Goal: Transaction & Acquisition: Purchase product/service

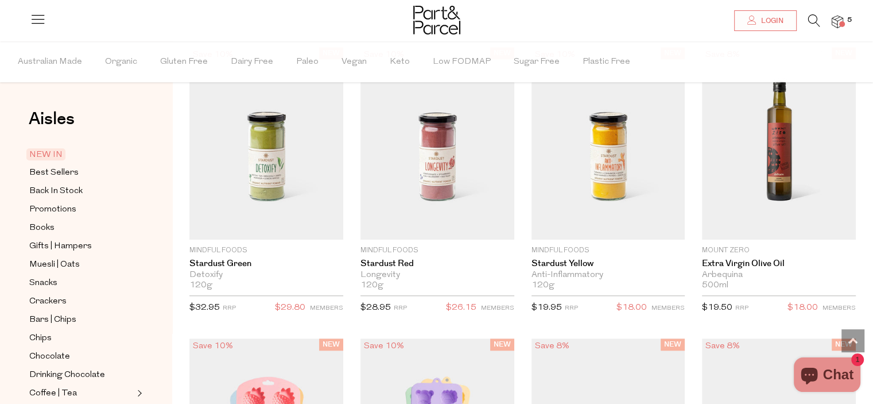
scroll to position [918, 0]
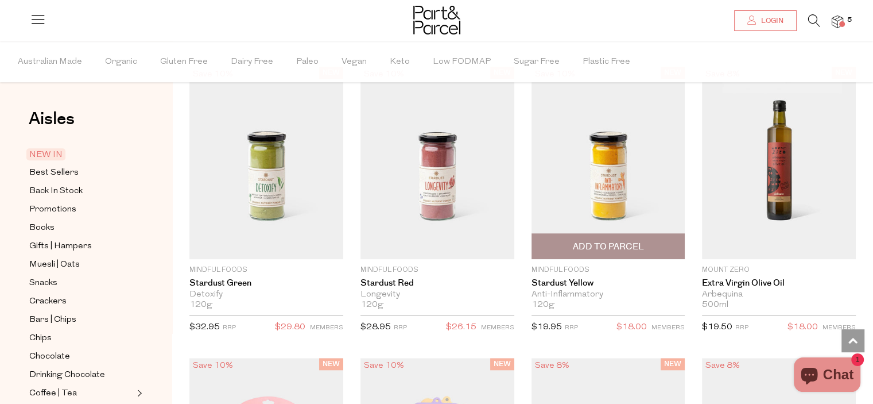
click at [602, 174] on img at bounding box center [609, 163] width 154 height 192
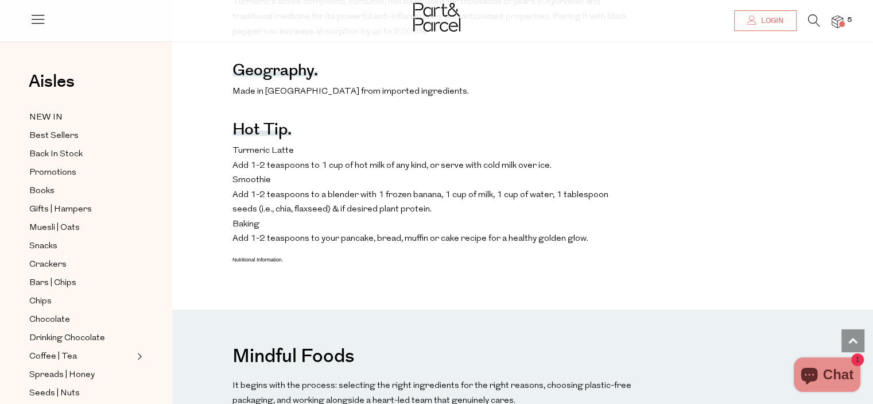
scroll to position [861, 0]
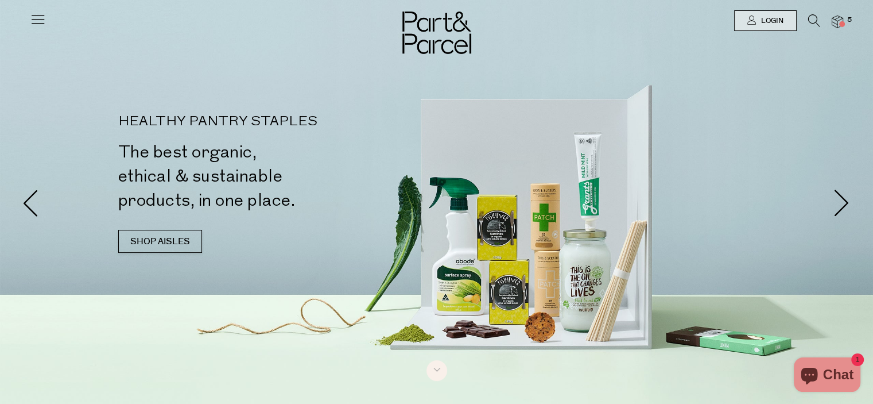
click at [817, 18] on icon at bounding box center [814, 20] width 12 height 13
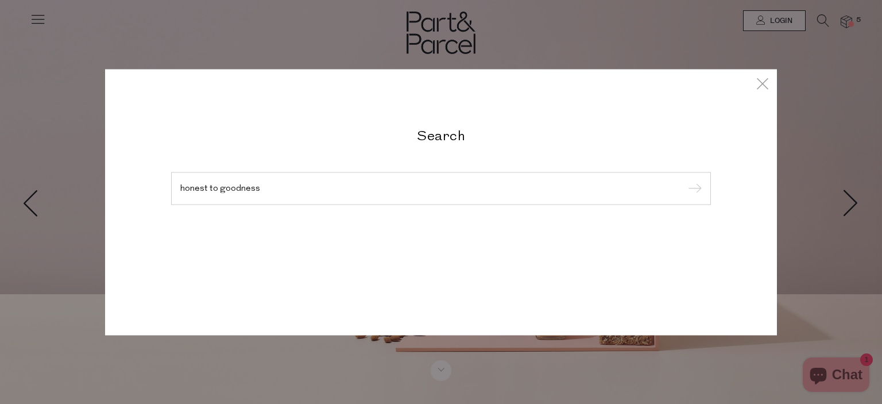
type input "honest to goodness"
click at [684, 180] on input "submit" at bounding box center [692, 188] width 17 height 17
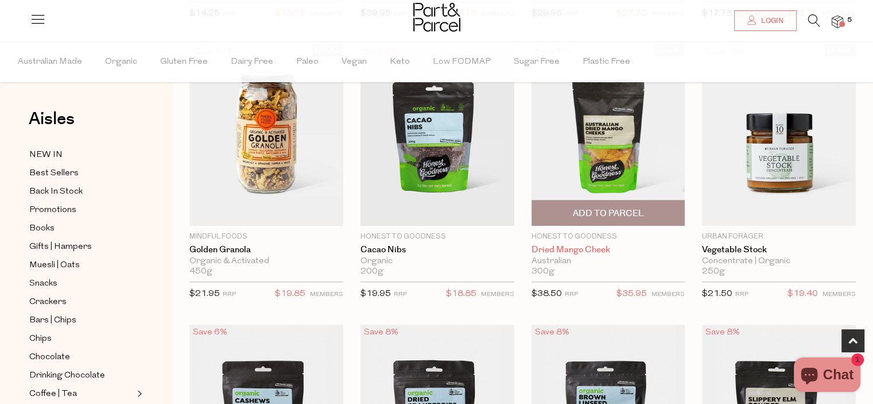
scroll to position [344, 0]
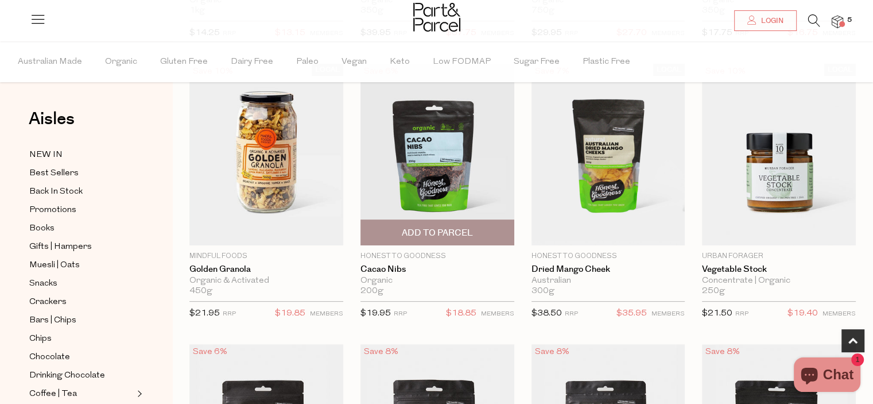
click at [455, 181] on img at bounding box center [437, 154] width 154 height 181
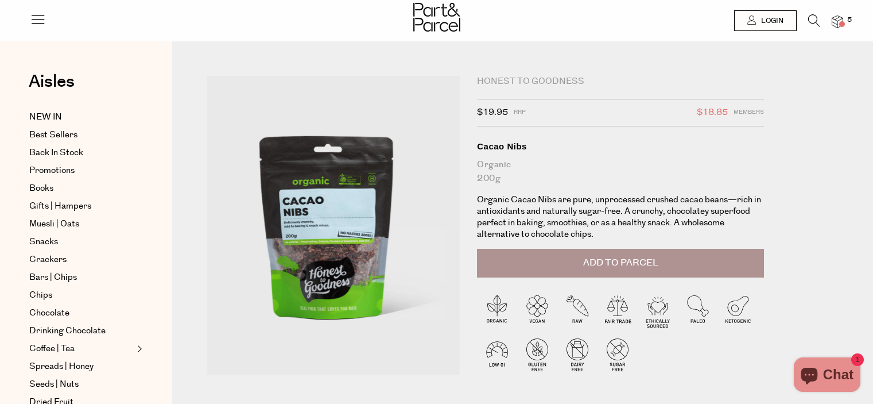
click at [588, 266] on span "Add to Parcel" at bounding box center [620, 262] width 75 height 13
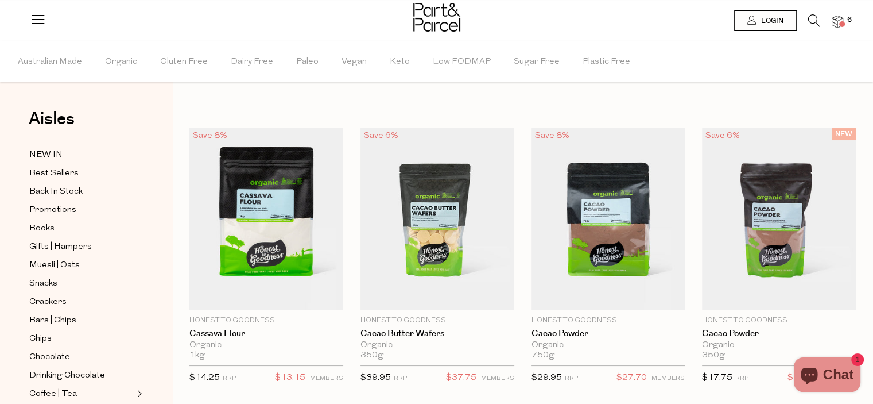
click at [594, 227] on img at bounding box center [609, 218] width 154 height 181
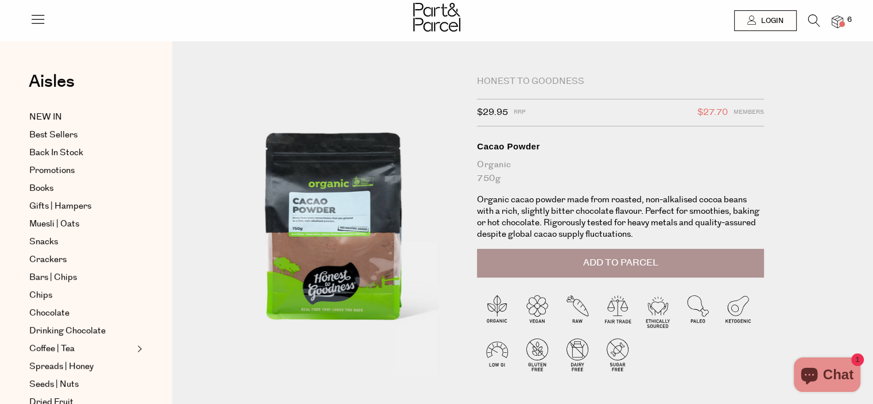
click at [638, 262] on span "Add to Parcel" at bounding box center [620, 262] width 75 height 13
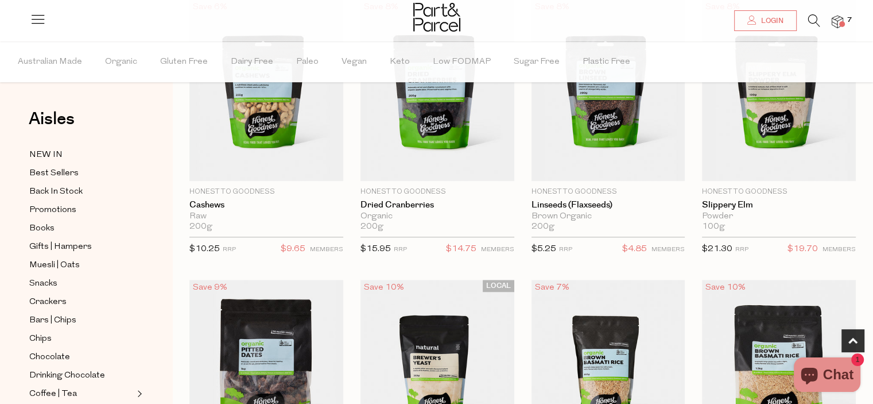
scroll to position [631, 0]
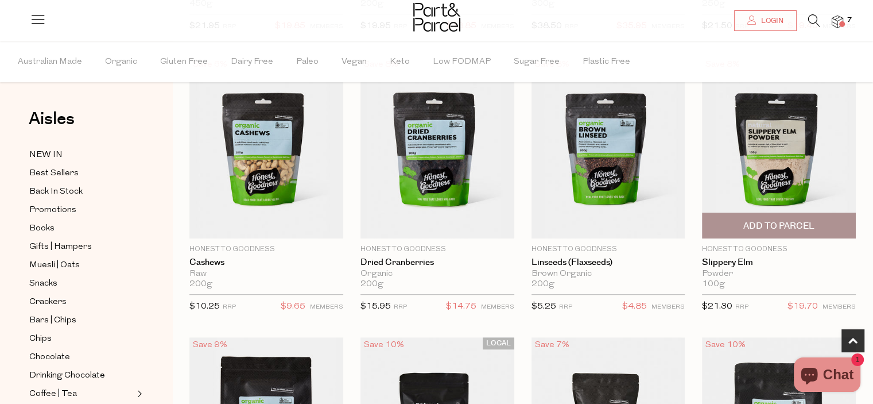
click at [779, 224] on span "Add To Parcel" at bounding box center [778, 226] width 71 height 12
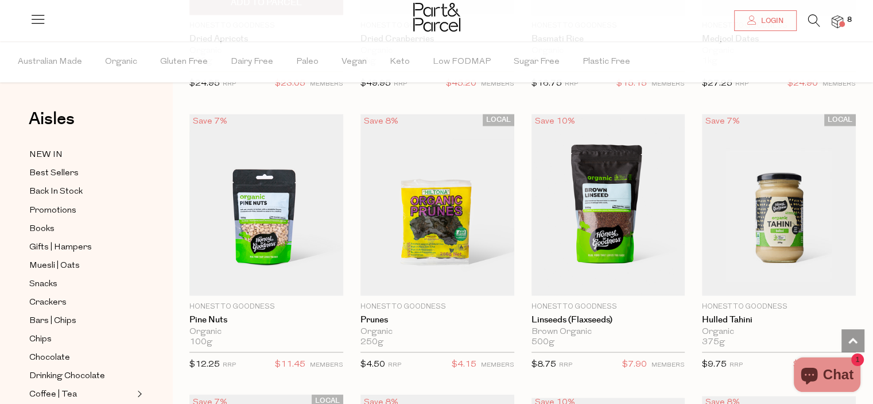
scroll to position [2009, 0]
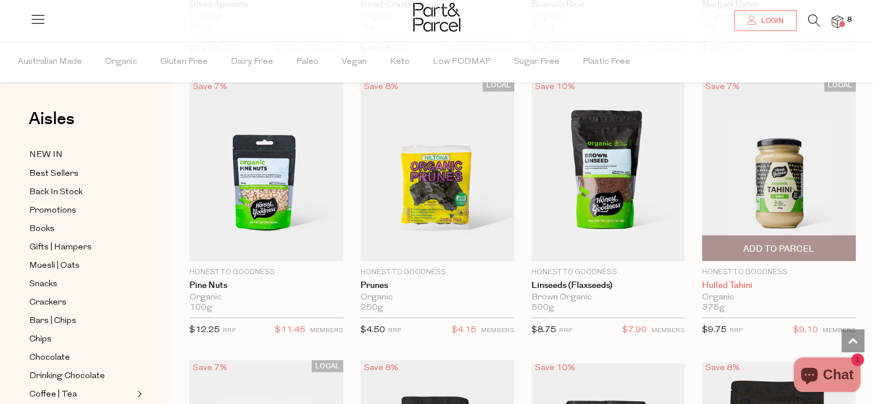
click at [735, 280] on link "Hulled Tahini" at bounding box center [779, 285] width 154 height 10
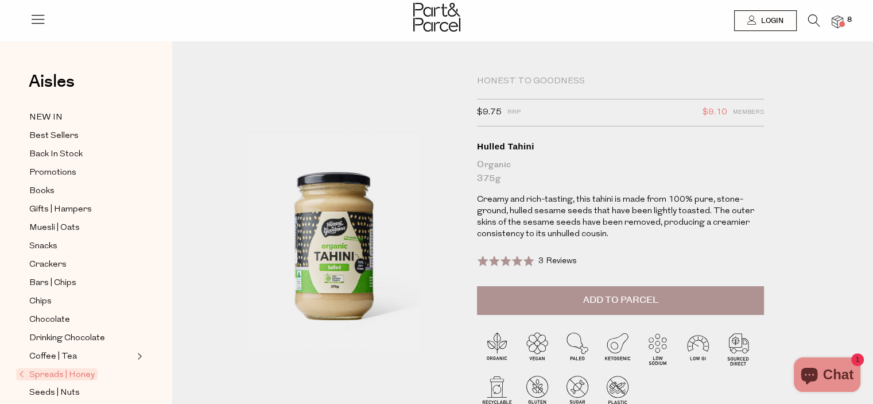
click at [686, 293] on button "Add to Parcel" at bounding box center [620, 300] width 287 height 29
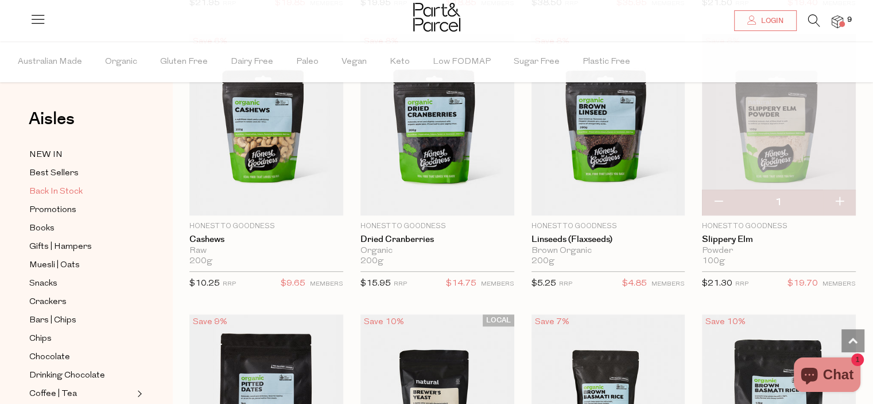
scroll to position [613, 0]
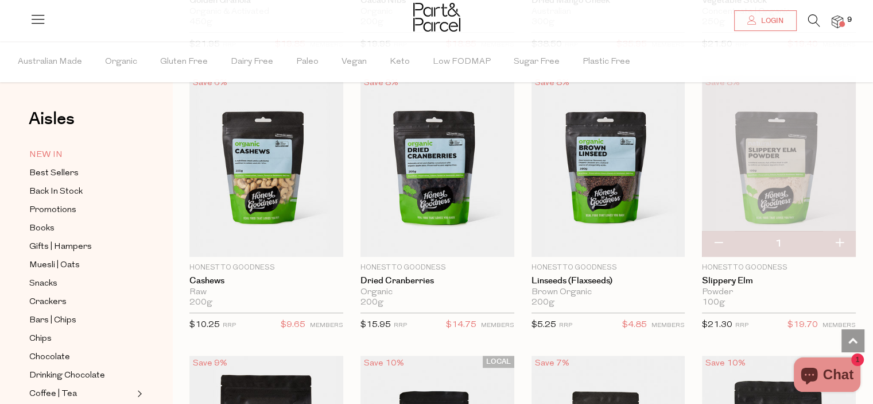
click at [52, 149] on span "NEW IN" at bounding box center [45, 155] width 33 height 14
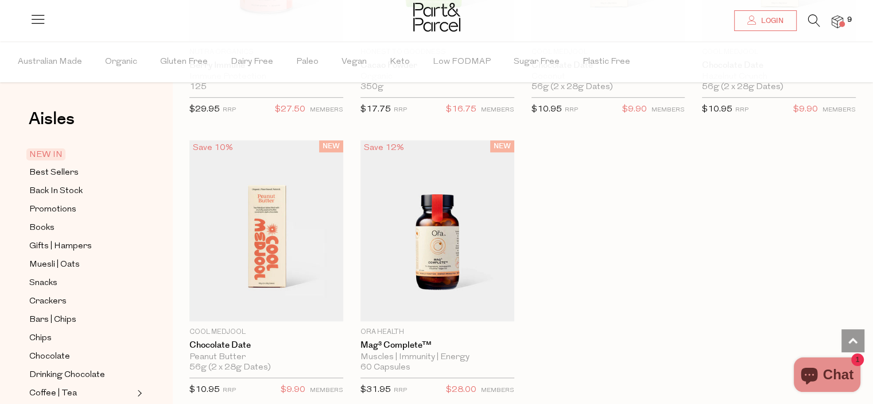
scroll to position [918, 0]
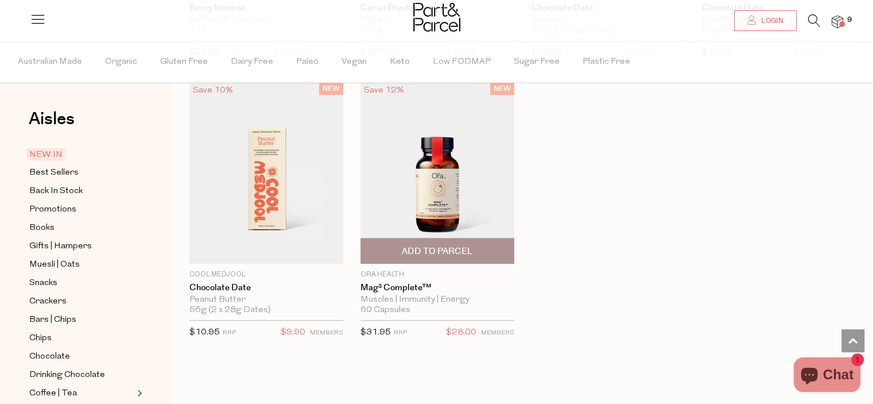
click at [376, 295] on div "Muscles | Immunity | Energy" at bounding box center [437, 299] width 154 height 10
click at [411, 284] on link "Mag³ Complete™" at bounding box center [437, 287] width 154 height 10
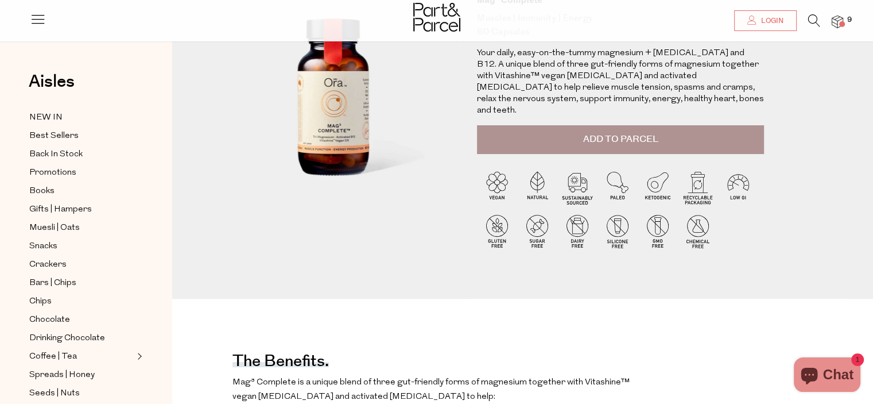
scroll to position [57, 0]
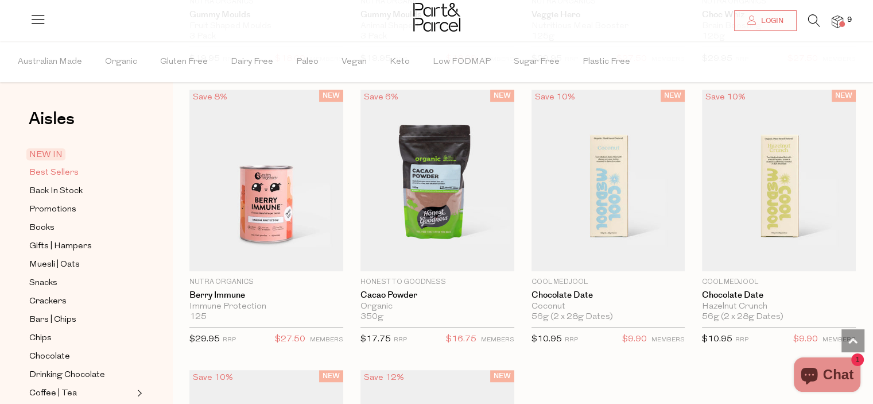
click at [49, 171] on span "Best Sellers" at bounding box center [53, 173] width 49 height 14
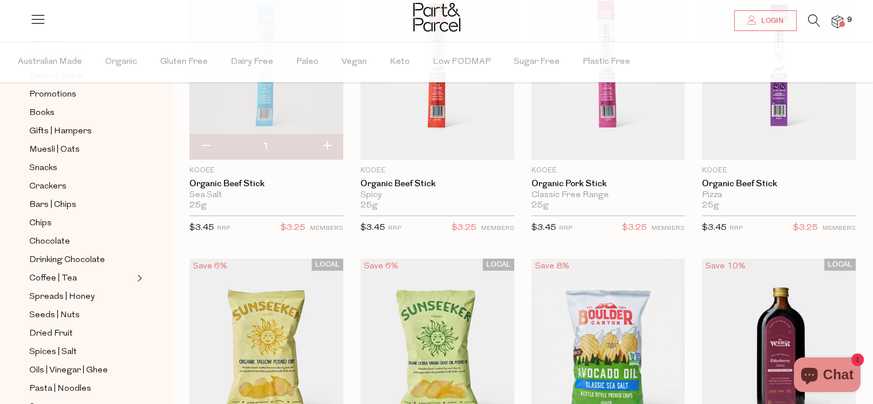
scroll to position [172, 0]
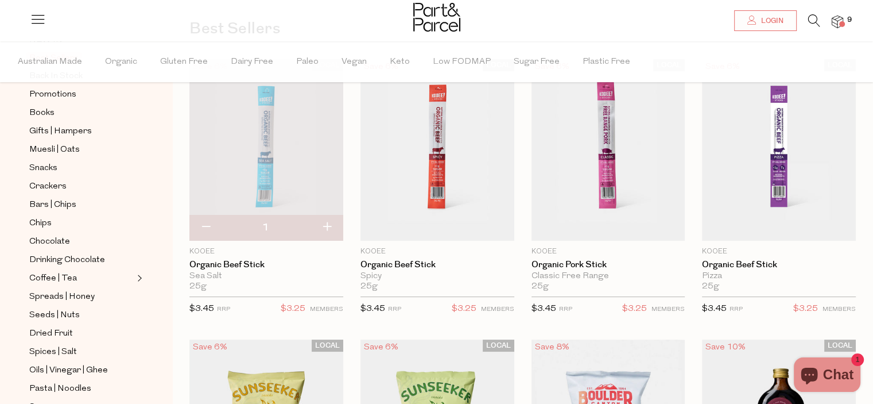
scroll to position [115, 0]
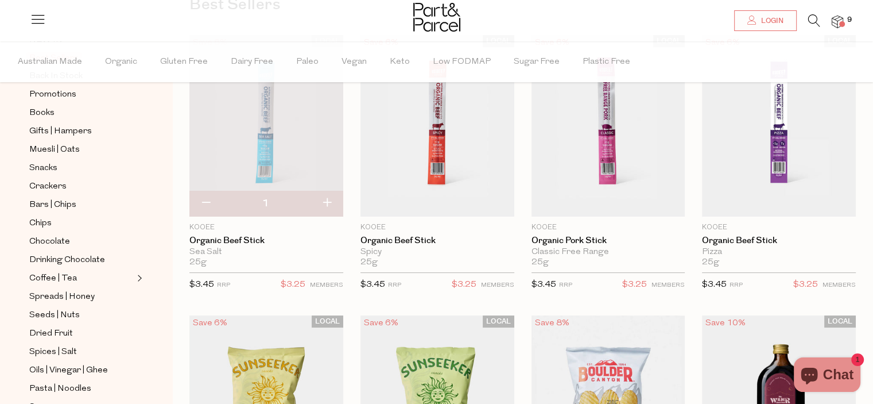
click at [329, 205] on button "button" at bounding box center [327, 203] width 33 height 25
type input "2"
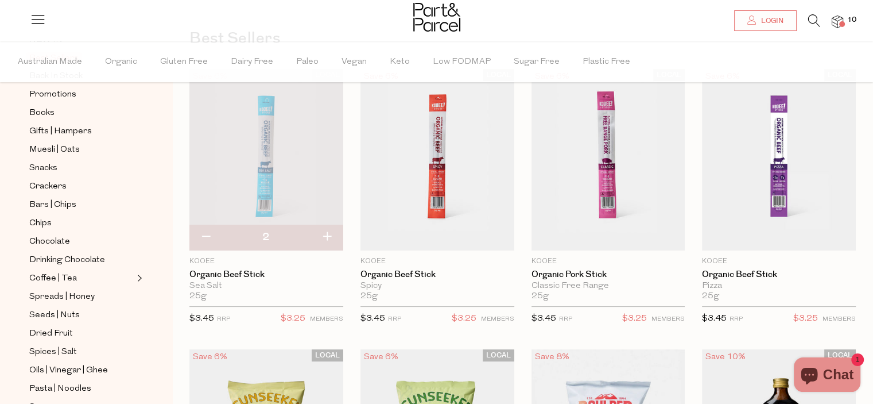
scroll to position [172, 0]
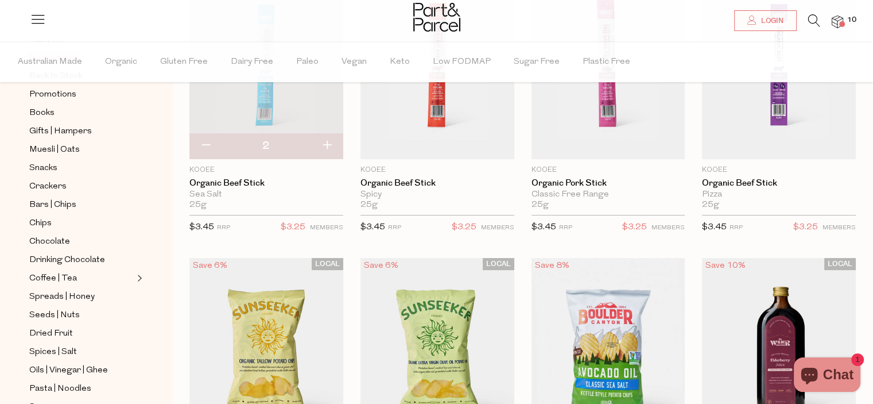
click at [325, 146] on button "button" at bounding box center [327, 145] width 33 height 25
type input "3"
click at [326, 150] on button "button" at bounding box center [327, 145] width 33 height 25
type input "4"
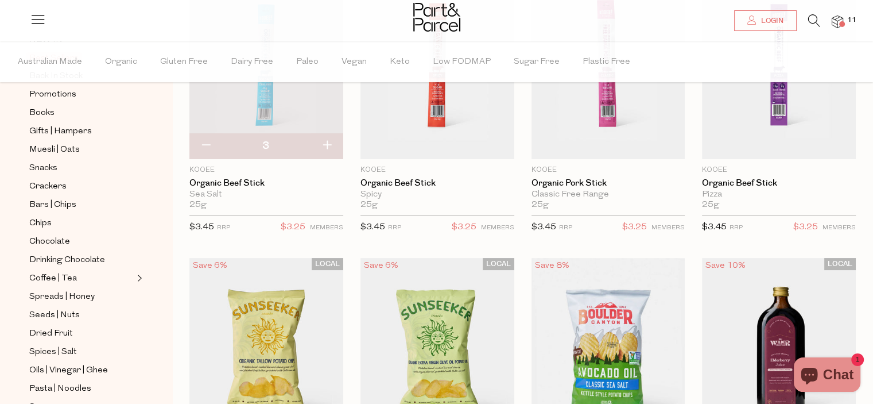
type input "4"
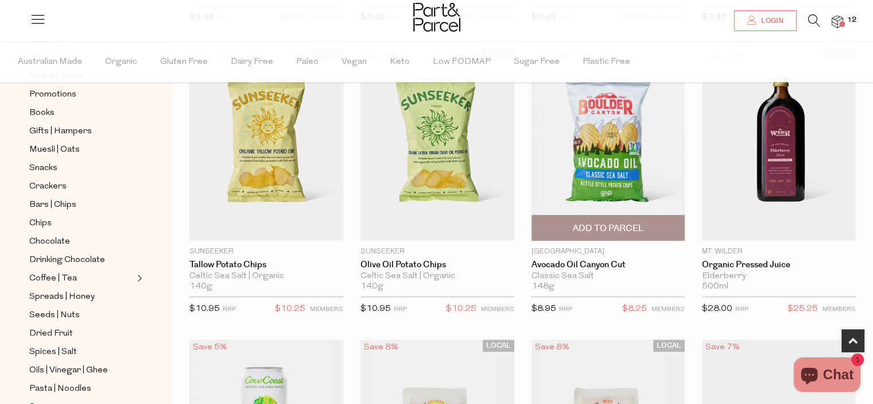
scroll to position [402, 0]
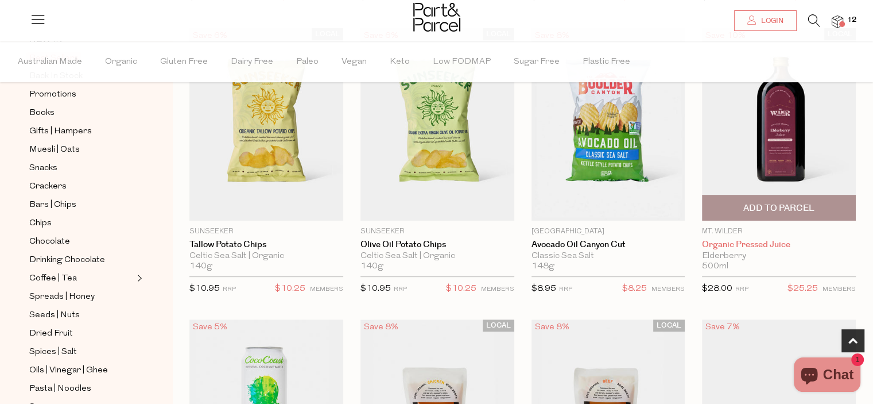
click at [760, 245] on link "Organic Pressed Juice" at bounding box center [779, 244] width 154 height 10
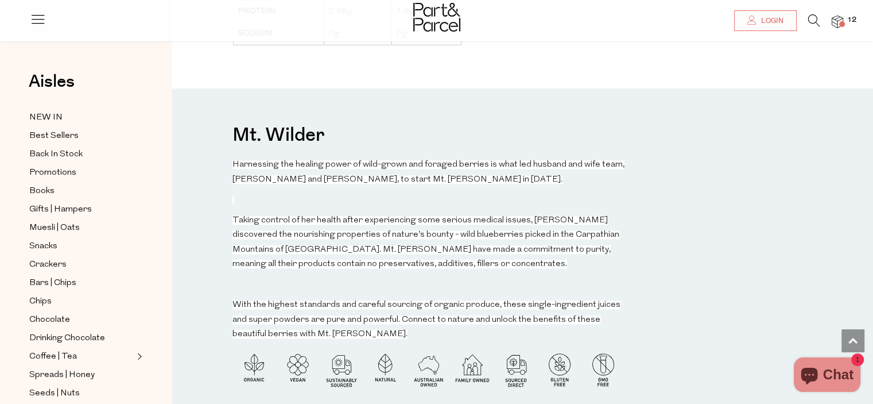
scroll to position [1205, 0]
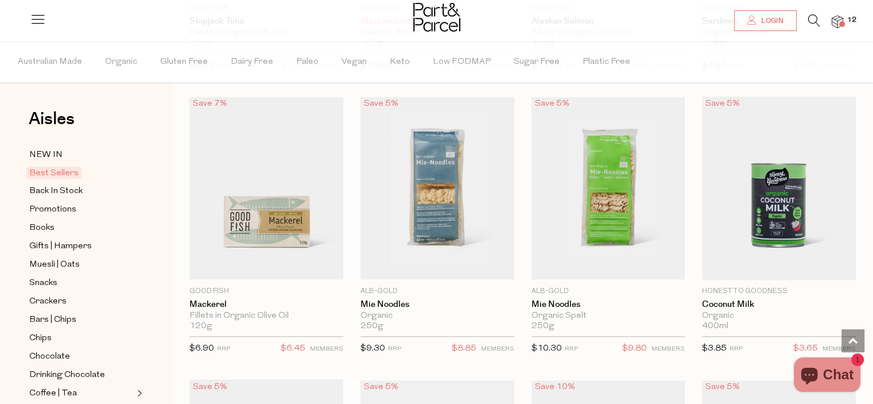
scroll to position [1205, 0]
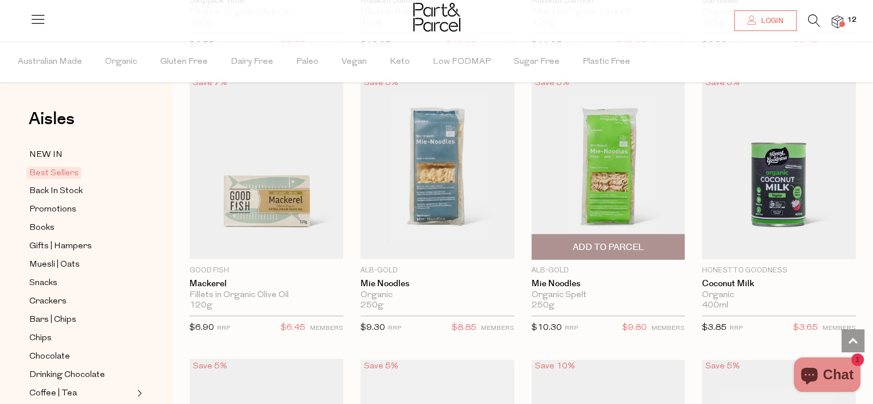
click at [576, 211] on img at bounding box center [609, 166] width 154 height 181
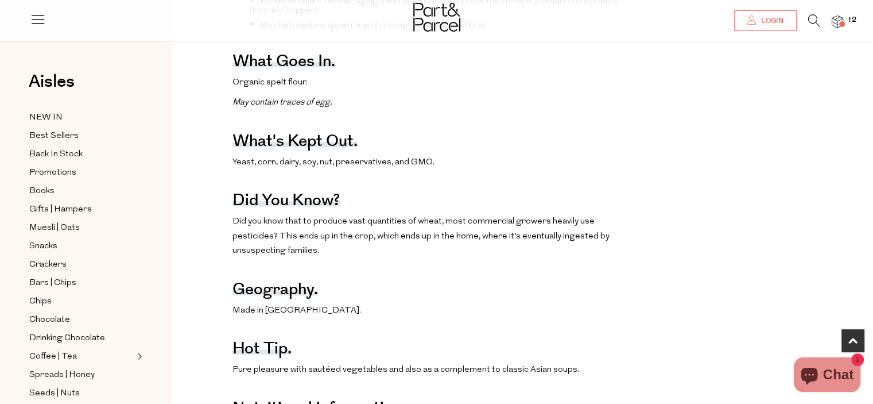
scroll to position [689, 0]
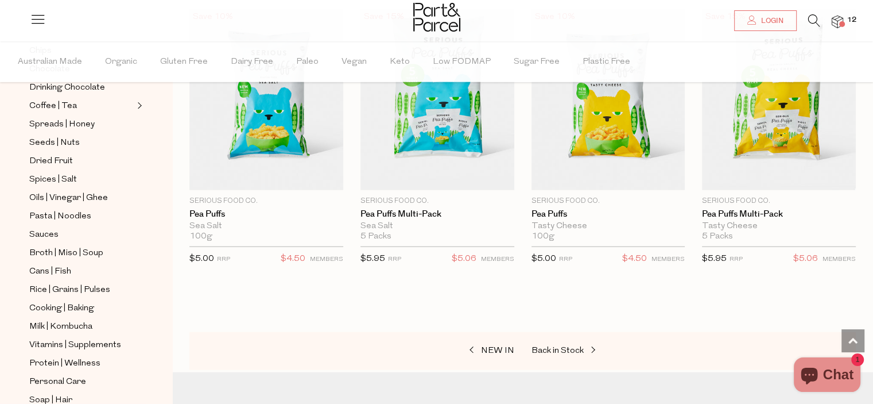
scroll to position [402, 0]
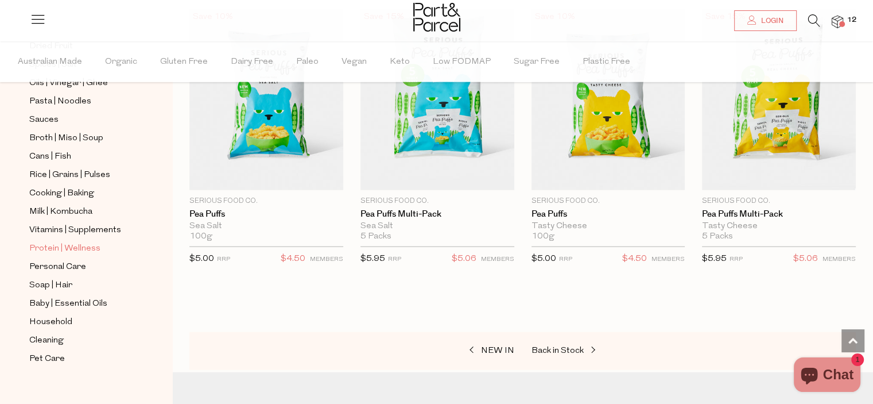
click at [48, 245] on span "Protein | Wellness" at bounding box center [64, 249] width 71 height 14
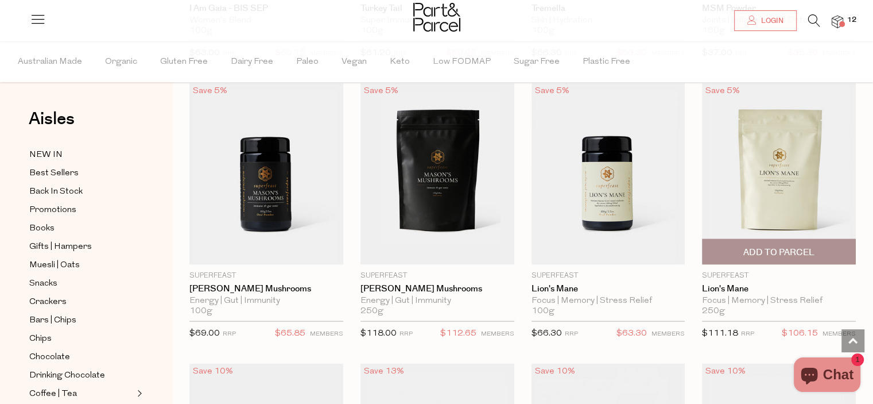
scroll to position [2296, 0]
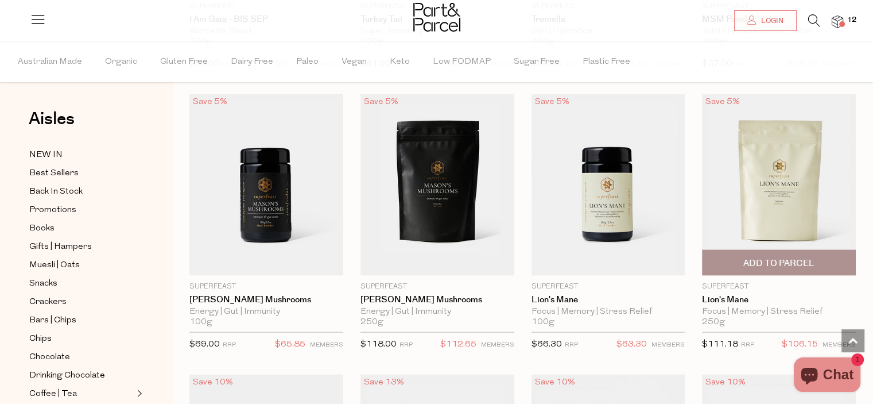
click at [781, 212] on img at bounding box center [779, 184] width 154 height 181
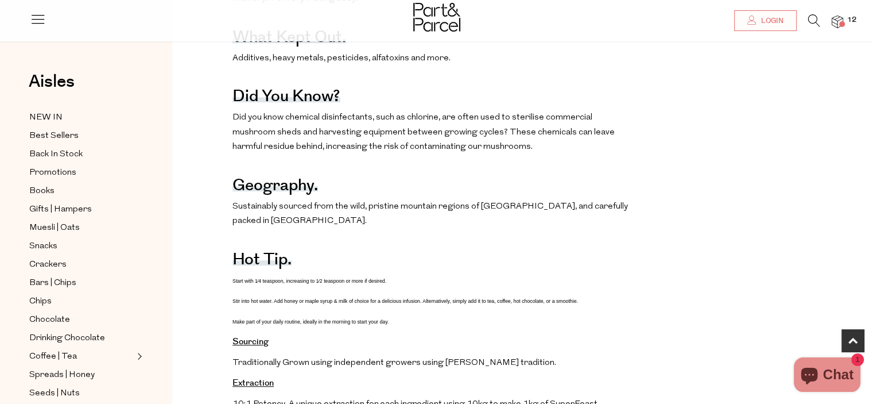
scroll to position [689, 0]
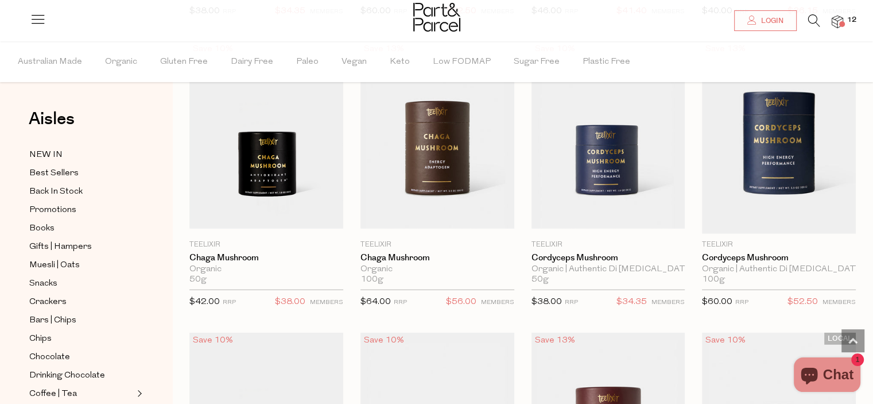
scroll to position [3196, 0]
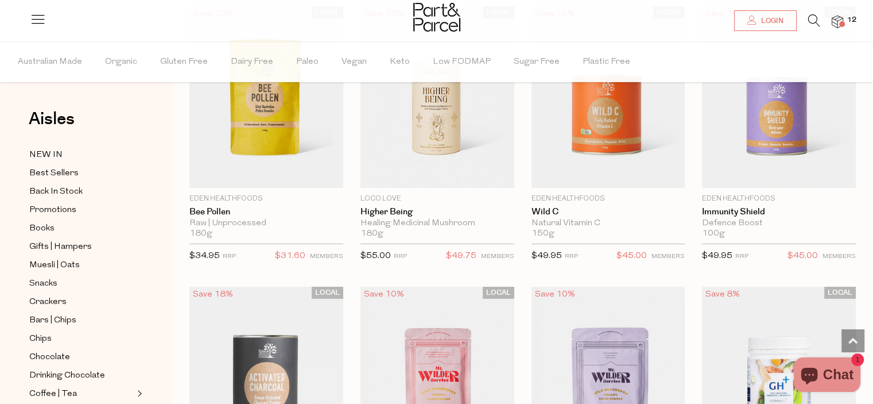
scroll to position [3770, 0]
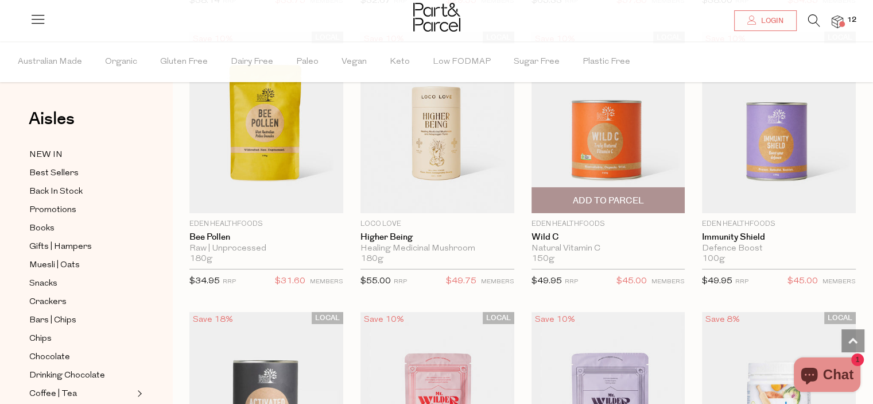
click at [583, 219] on p "Eden Healthfoods" at bounding box center [609, 224] width 154 height 10
click at [640, 99] on img at bounding box center [609, 122] width 154 height 181
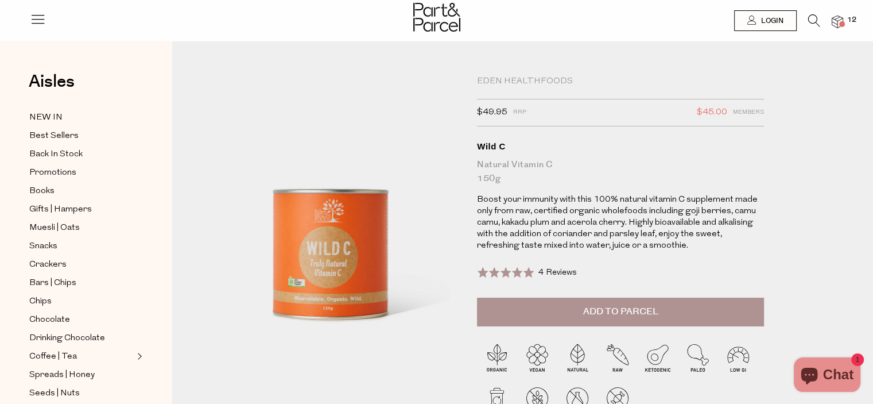
click at [634, 311] on span "Add to Parcel" at bounding box center [620, 311] width 75 height 13
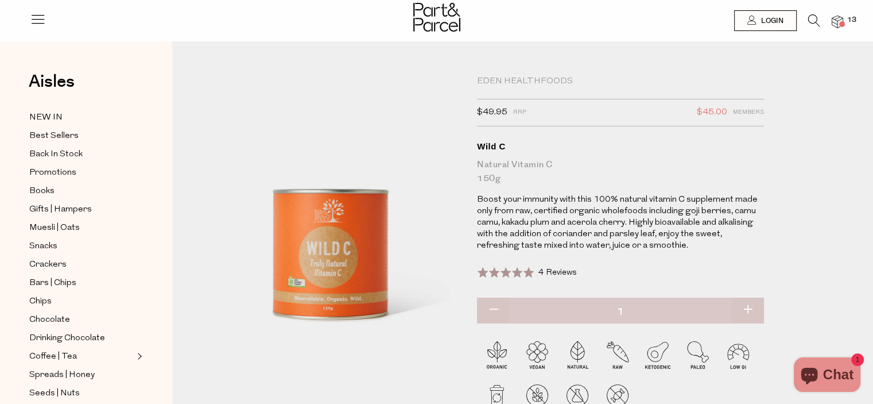
click at [841, 24] on span at bounding box center [842, 24] width 6 height 6
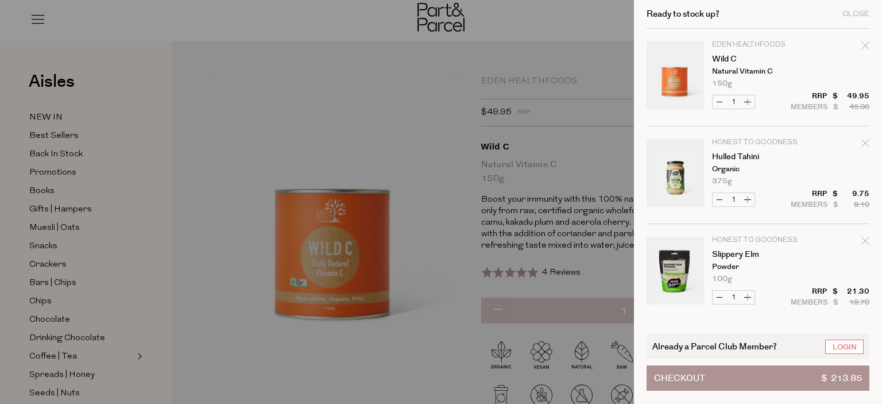
click at [401, 113] on div at bounding box center [441, 202] width 882 height 404
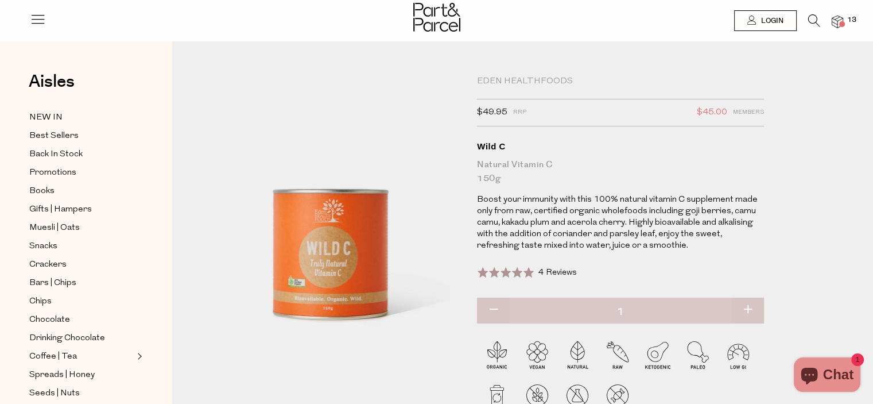
click at [809, 23] on icon at bounding box center [814, 20] width 12 height 13
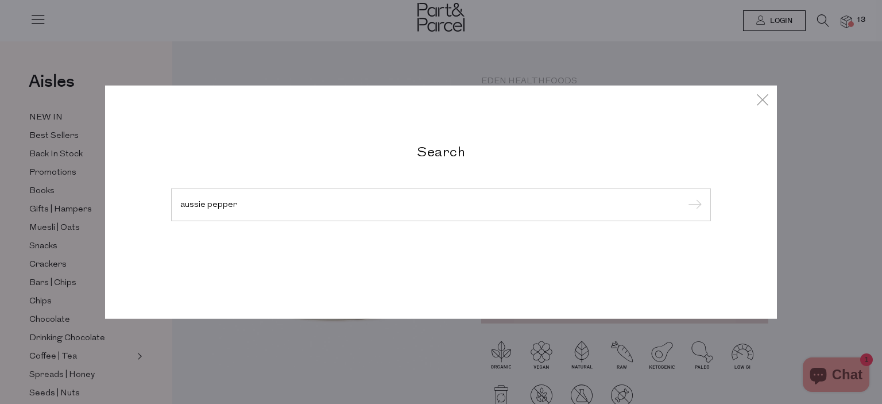
type input "aussie pepper"
click at [684, 196] on input "submit" at bounding box center [692, 204] width 17 height 17
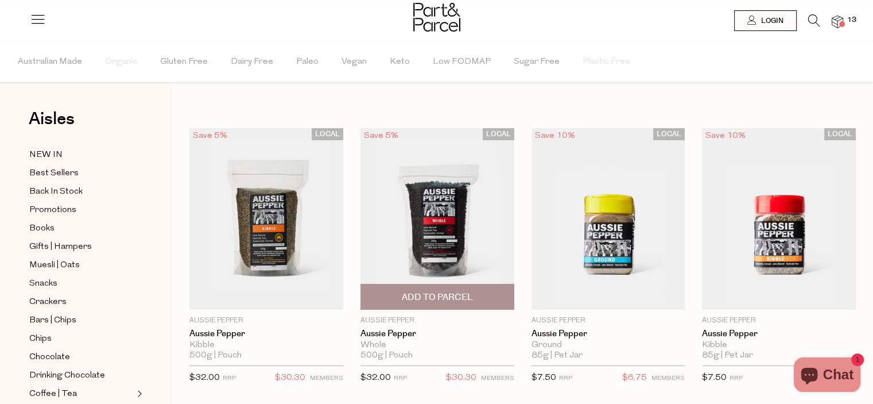
click at [456, 293] on span "Add To Parcel" at bounding box center [437, 297] width 71 height 12
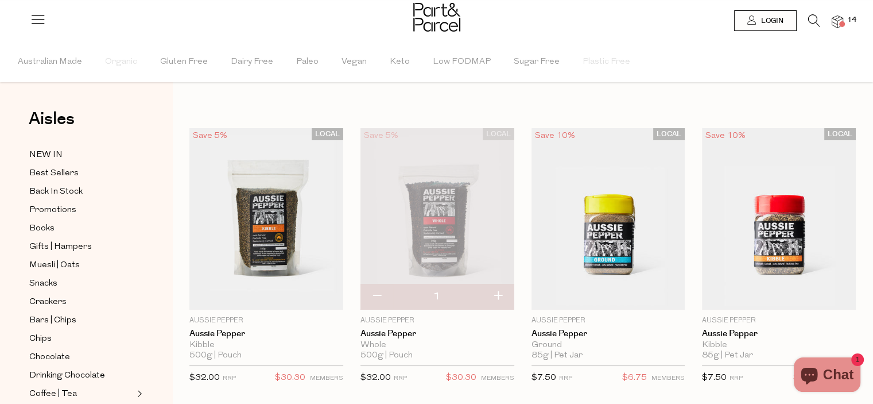
click at [497, 294] on button "button" at bounding box center [498, 296] width 33 height 25
type input "2"
click at [838, 20] on img at bounding box center [837, 21] width 11 height 13
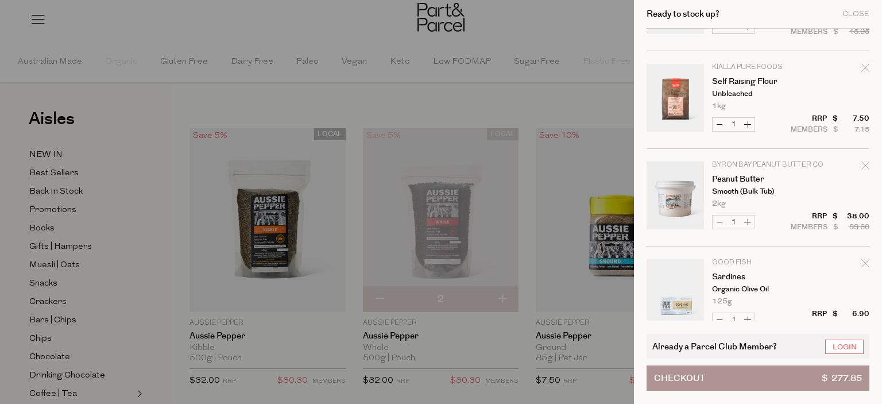
scroll to position [689, 0]
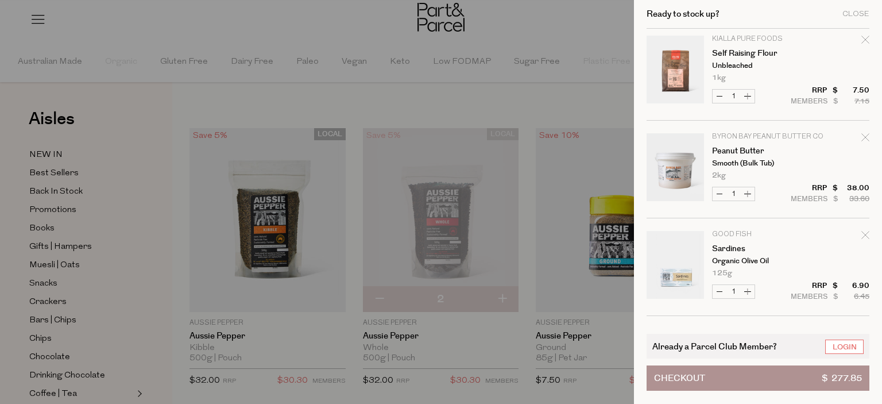
click at [866, 39] on icon "Remove Self Raising Flour" at bounding box center [865, 40] width 8 height 8
type input "Add Membership"
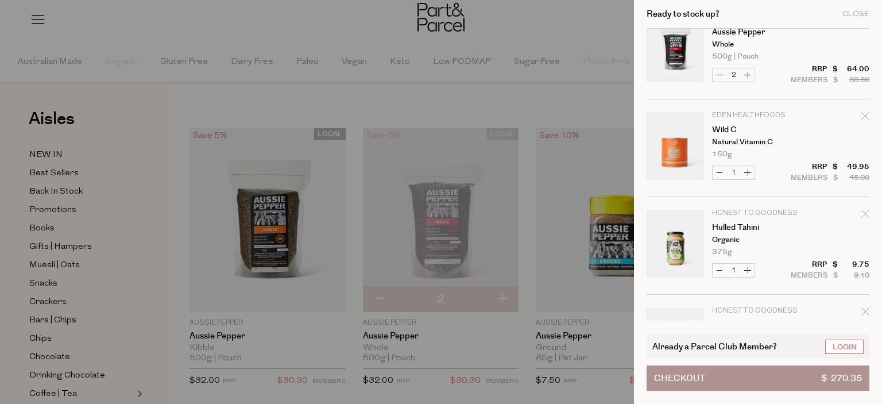
scroll to position [0, 0]
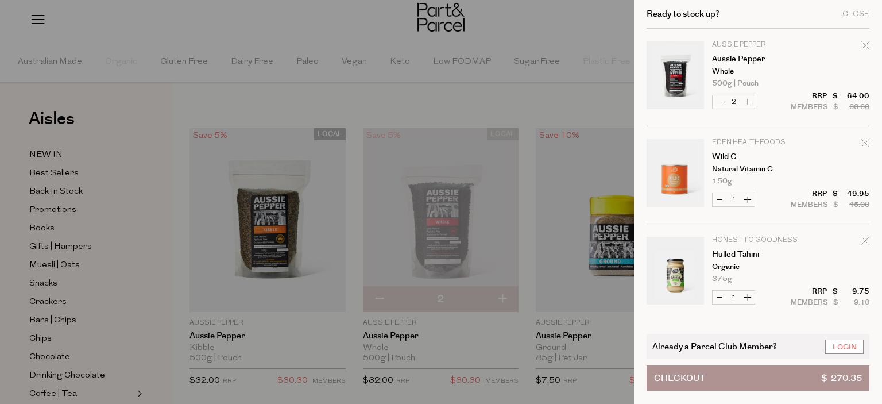
click at [320, 102] on div at bounding box center [441, 202] width 882 height 404
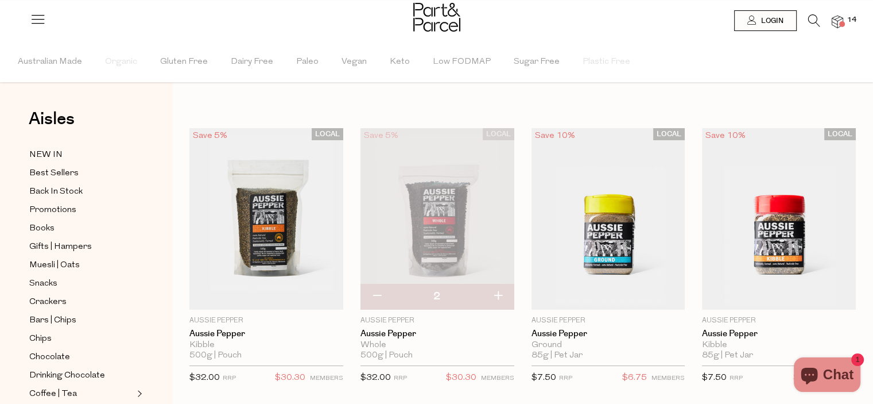
click at [812, 19] on icon at bounding box center [814, 20] width 12 height 13
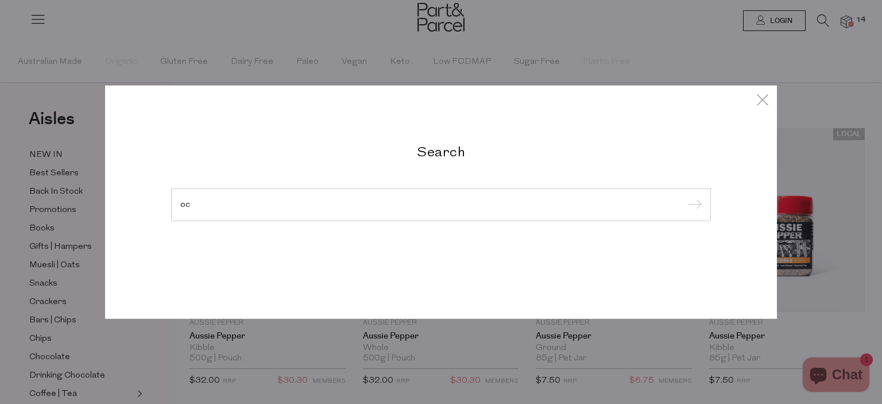
type input "o"
type input "coconut"
click at [684, 196] on input "submit" at bounding box center [692, 204] width 17 height 17
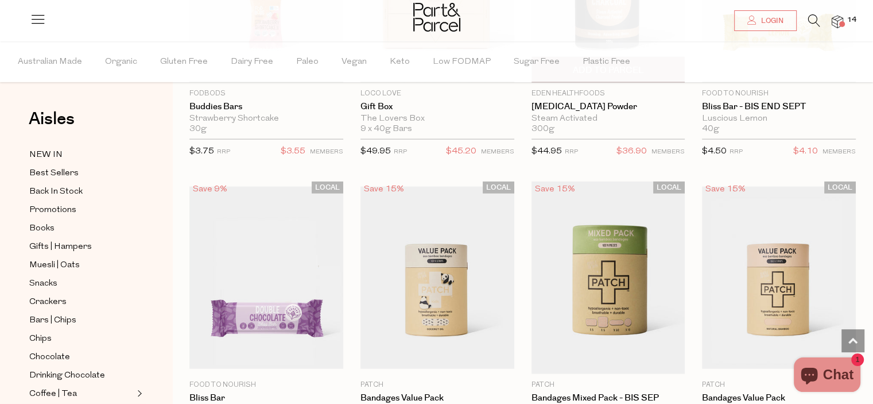
scroll to position [2583, 0]
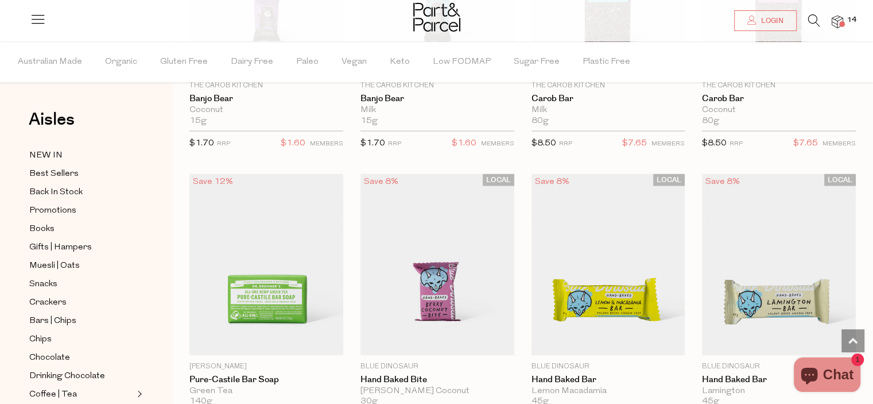
scroll to position [6601, 0]
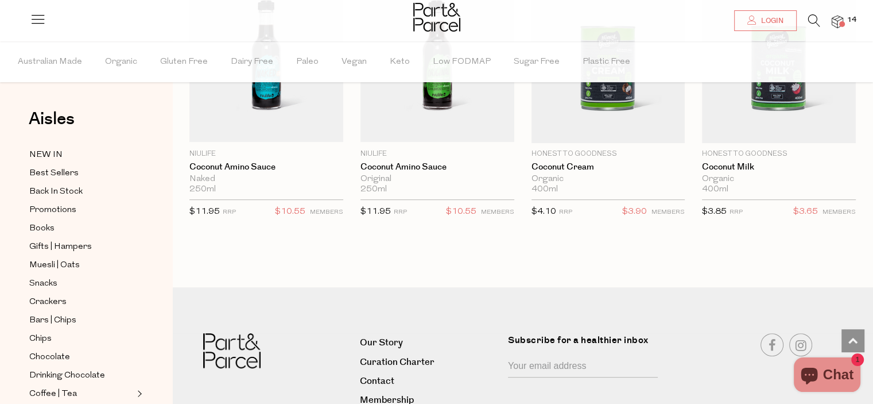
scroll to position [9237, 0]
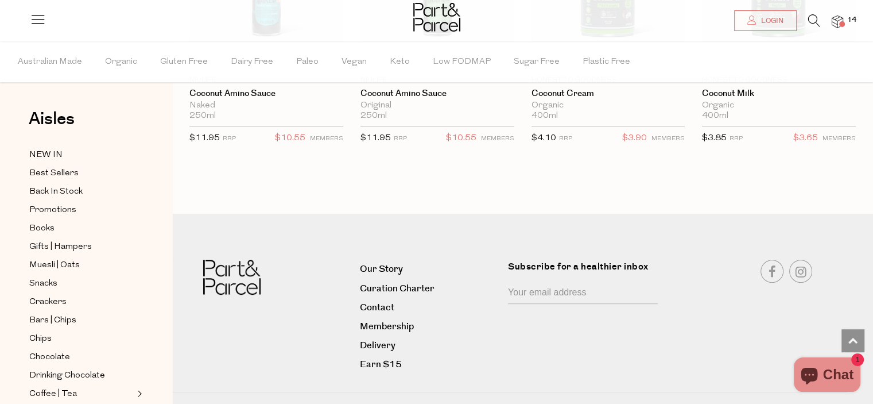
click at [813, 17] on icon at bounding box center [814, 20] width 12 height 13
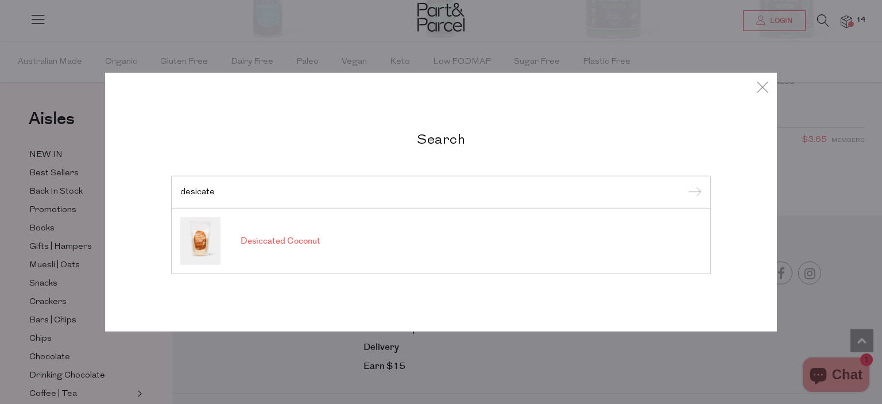
type input "desicate"
click at [418, 234] on link "Desiccated Coconut" at bounding box center [440, 241] width 521 height 48
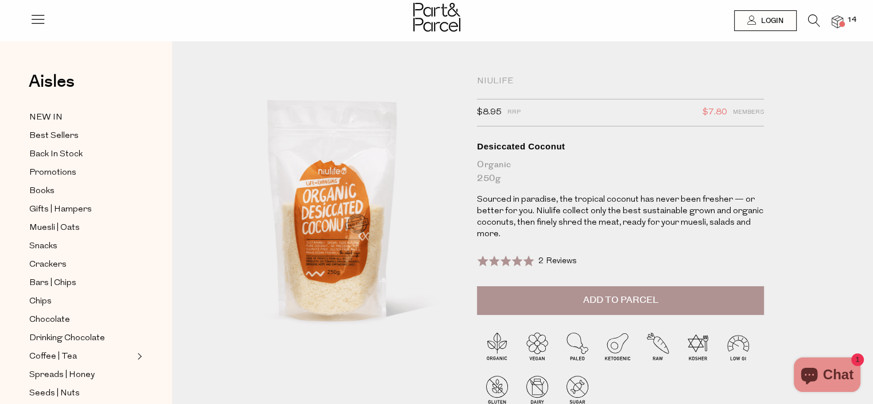
click at [696, 298] on button "Add to Parcel" at bounding box center [620, 300] width 287 height 29
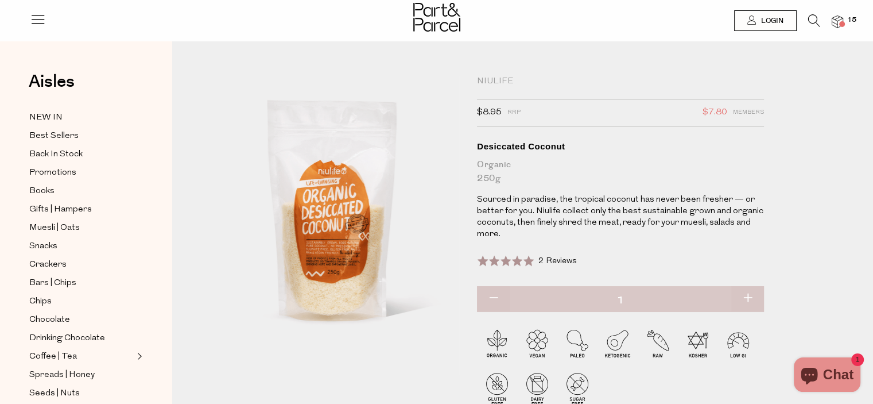
click at [816, 20] on icon at bounding box center [814, 20] width 12 height 13
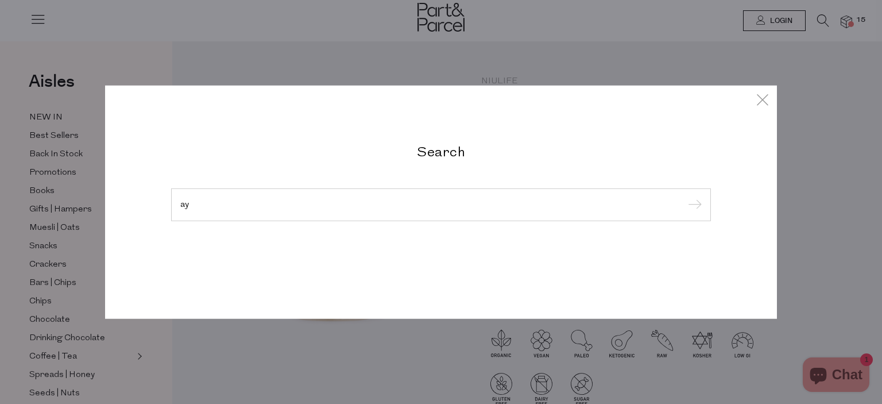
type input "a"
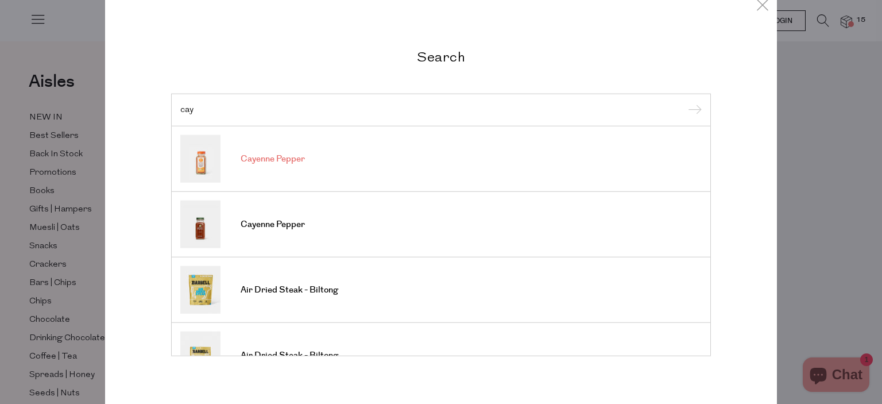
type input "cay"
click at [372, 166] on link "Cayenne Pepper" at bounding box center [440, 159] width 521 height 48
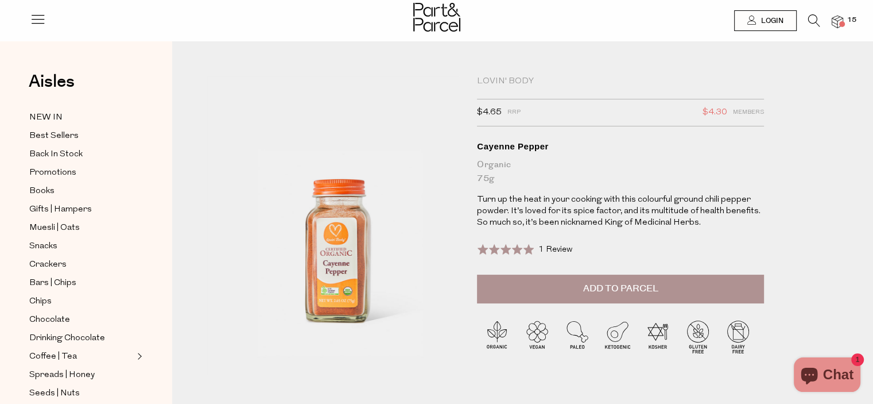
click at [636, 291] on span "Add to Parcel" at bounding box center [620, 288] width 75 height 13
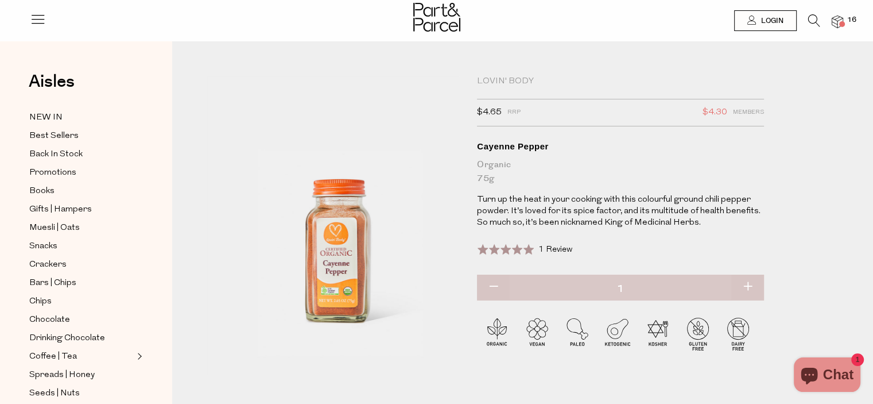
click at [836, 22] on img at bounding box center [837, 21] width 11 height 13
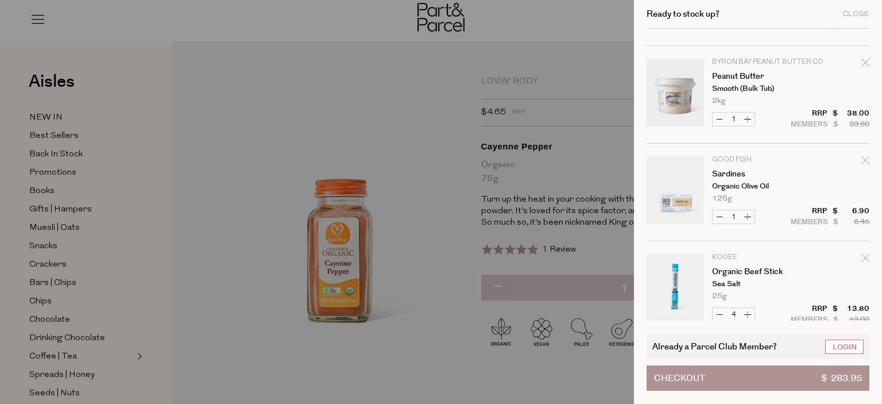
scroll to position [918, 0]
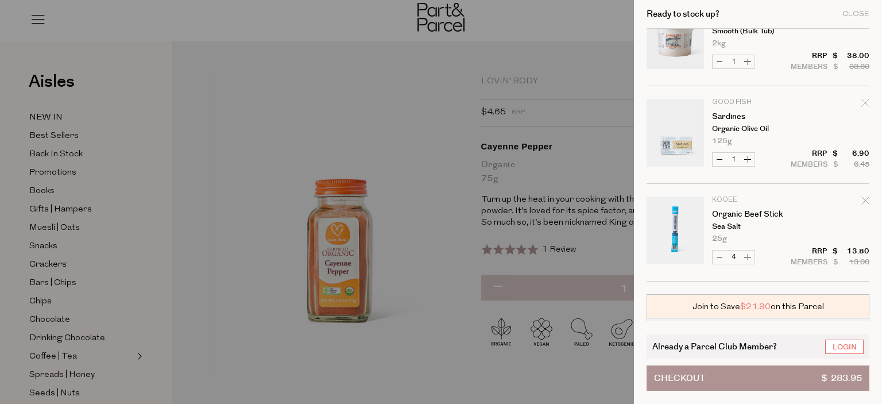
click at [749, 157] on button "Increase Sardines" at bounding box center [747, 159] width 14 height 13
type input "2"
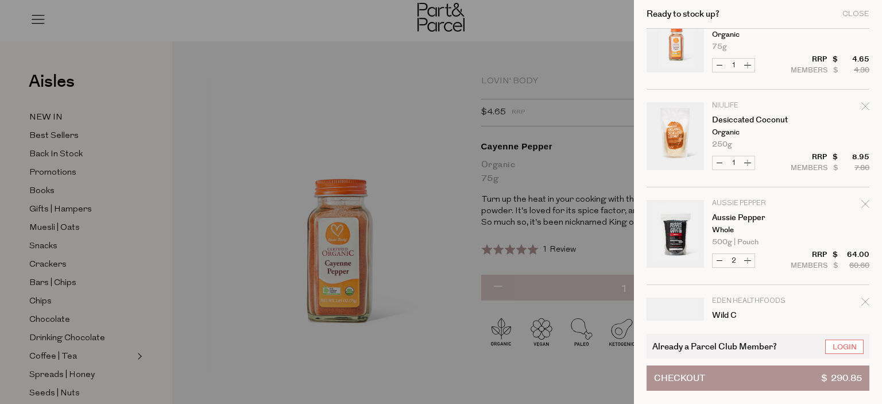
scroll to position [0, 0]
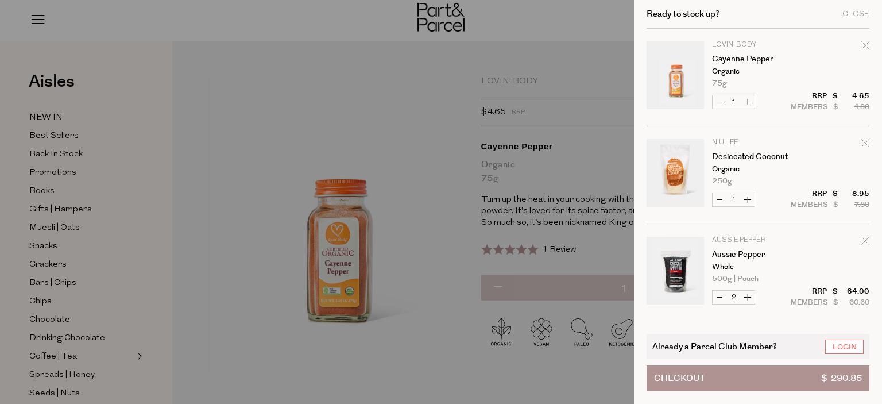
click at [758, 373] on button "Checkout $ 290.85" at bounding box center [757, 377] width 223 height 25
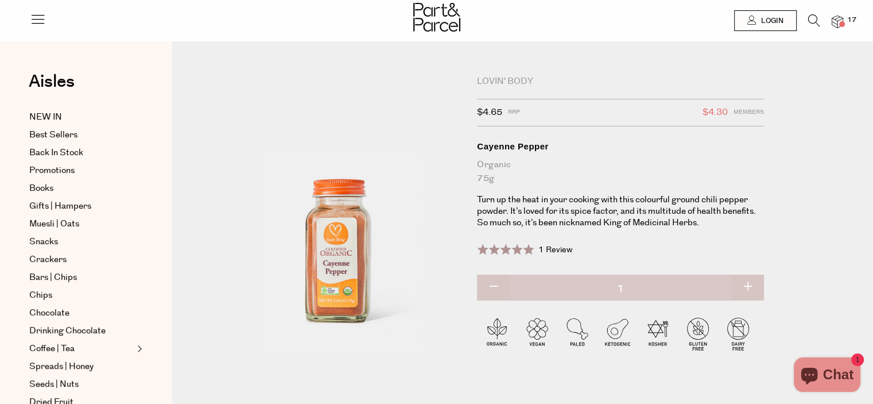
click at [837, 23] on img at bounding box center [837, 21] width 11 height 13
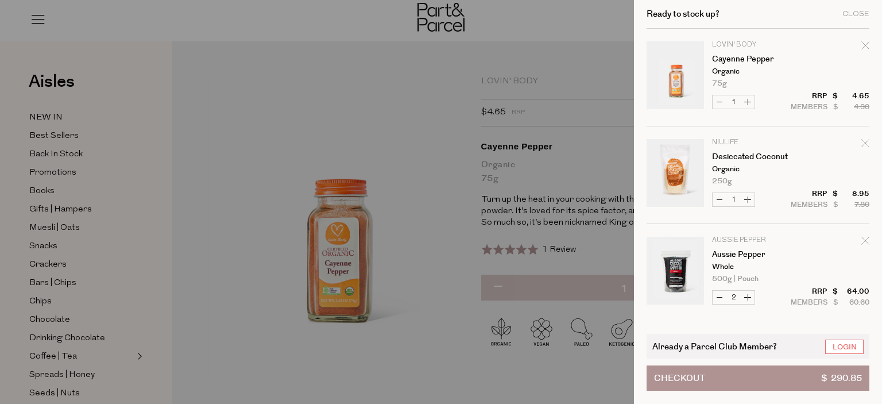
click at [307, 72] on div at bounding box center [441, 202] width 882 height 404
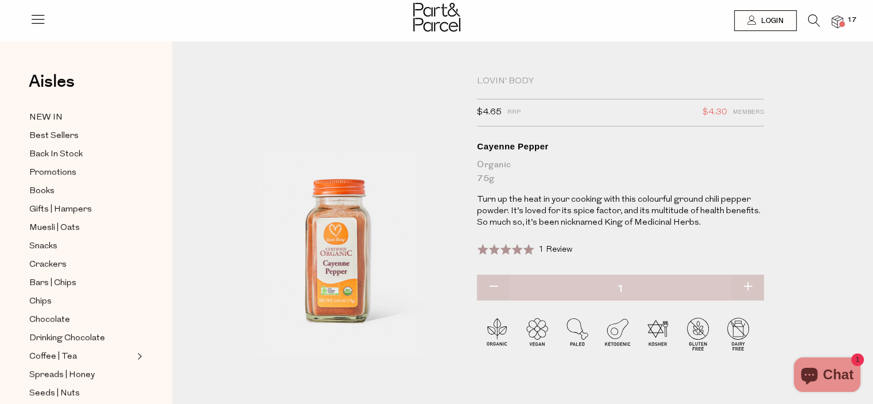
click at [815, 22] on icon at bounding box center [814, 20] width 12 height 13
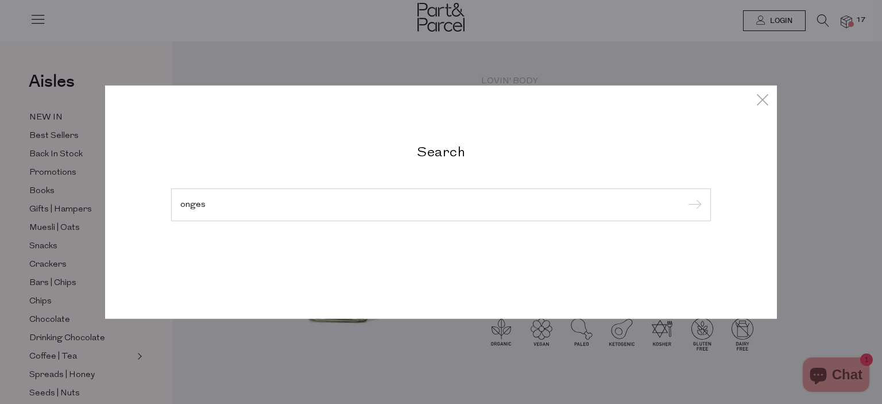
type input "onges"
click at [684, 196] on input "submit" at bounding box center [692, 204] width 17 height 17
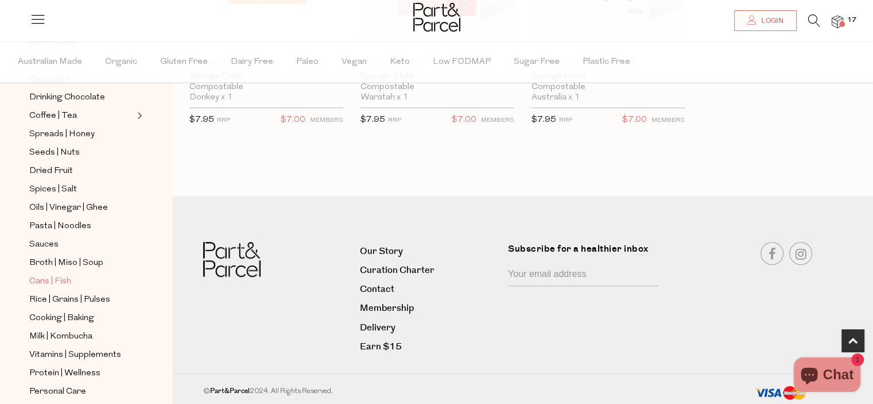
scroll to position [402, 0]
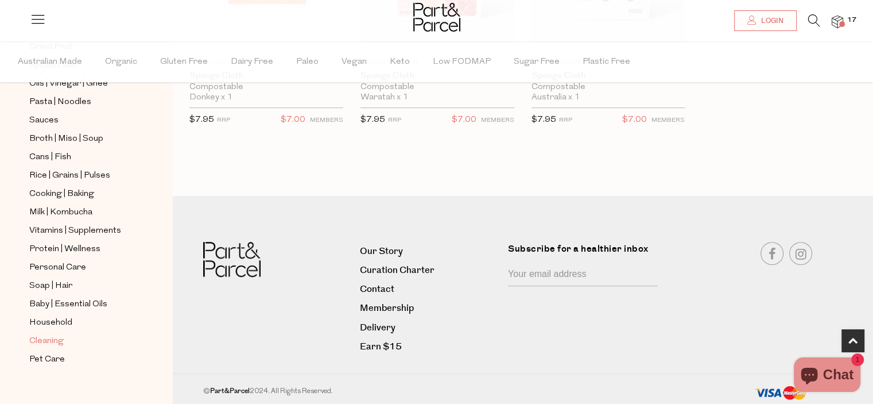
click at [48, 336] on span "Cleaning" at bounding box center [46, 341] width 34 height 14
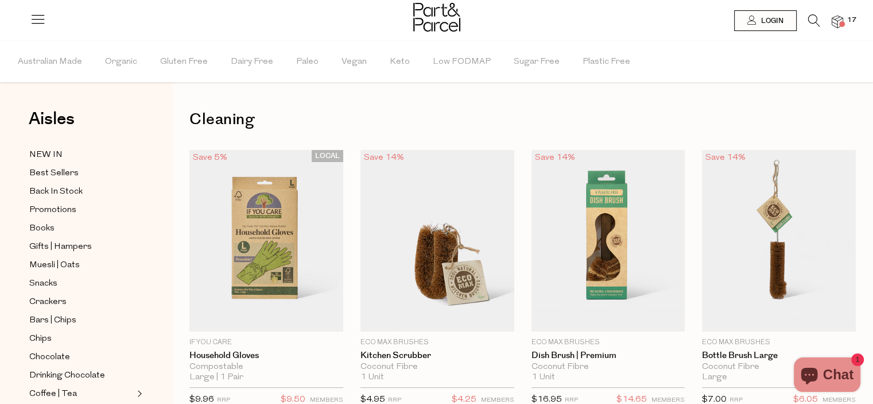
click at [836, 18] on img at bounding box center [837, 21] width 11 height 13
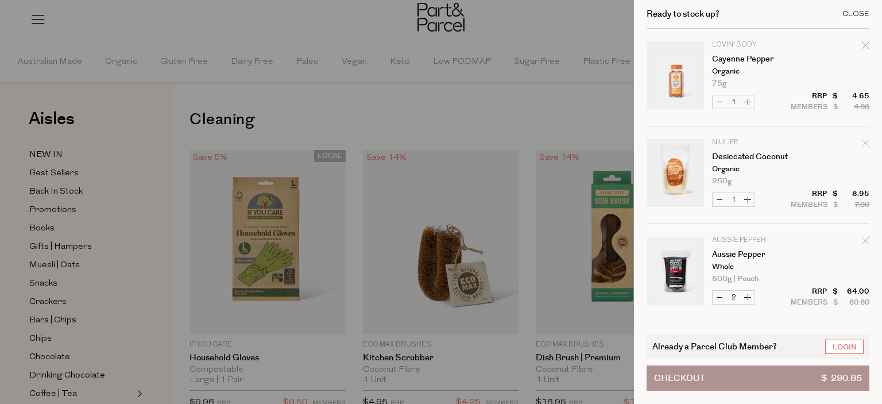
click at [850, 13] on div "Close" at bounding box center [855, 13] width 27 height 7
